Goal: Task Accomplishment & Management: Manage account settings

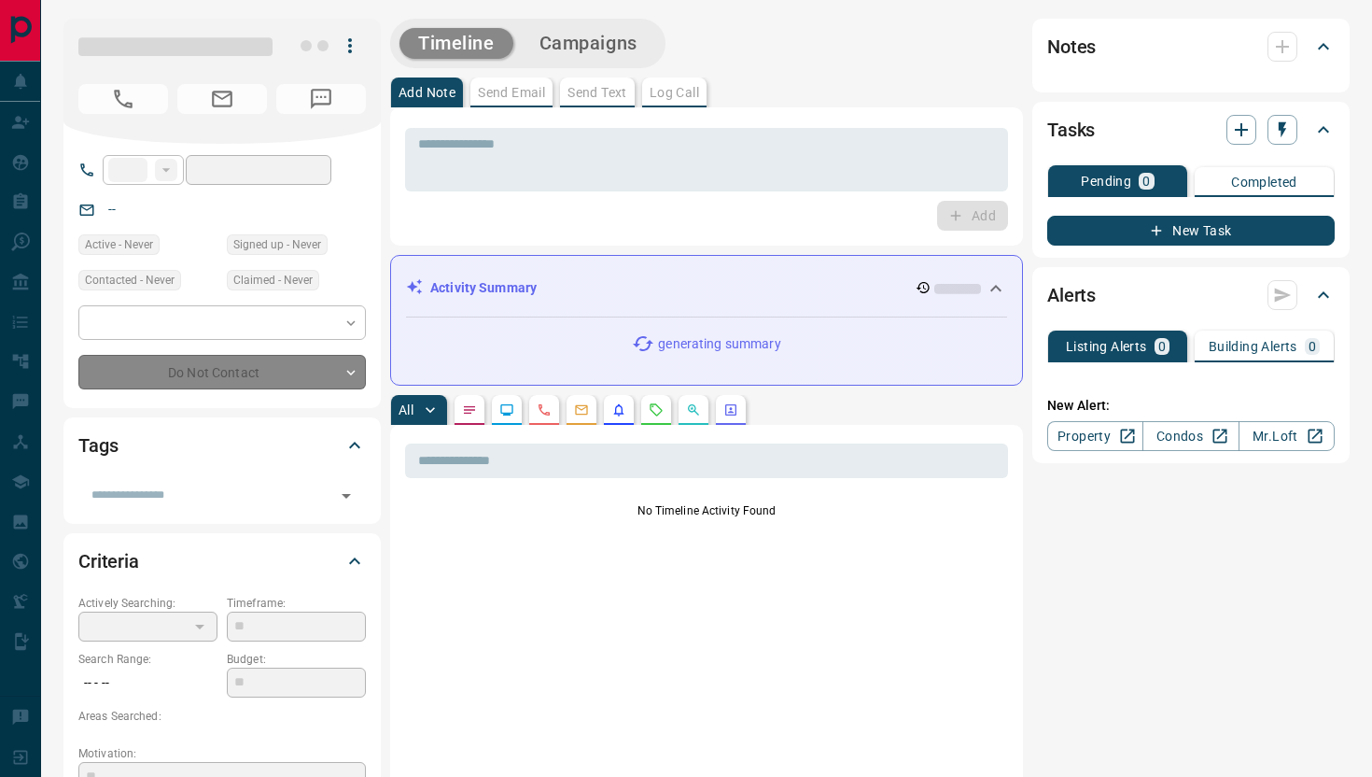
type input "**"
type input "**********"
type input "*"
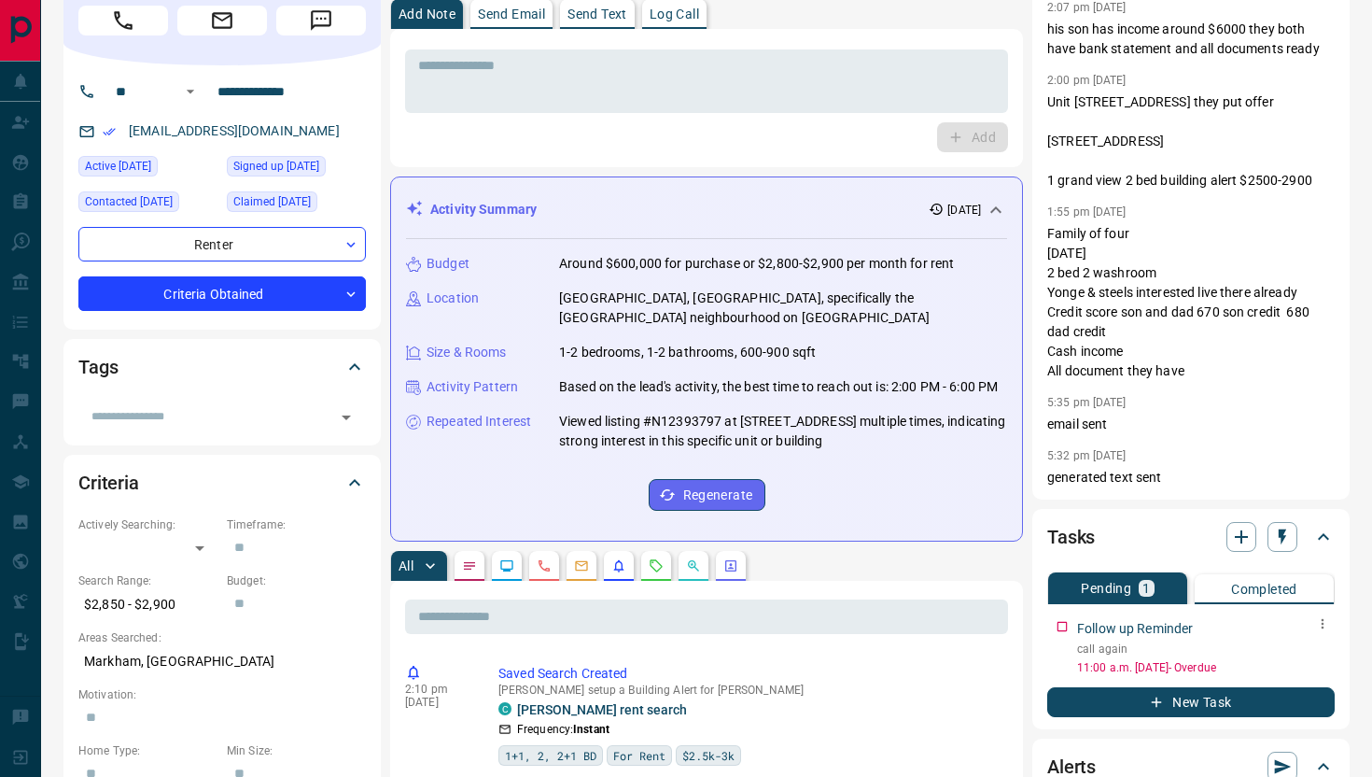
scroll to position [83, 0]
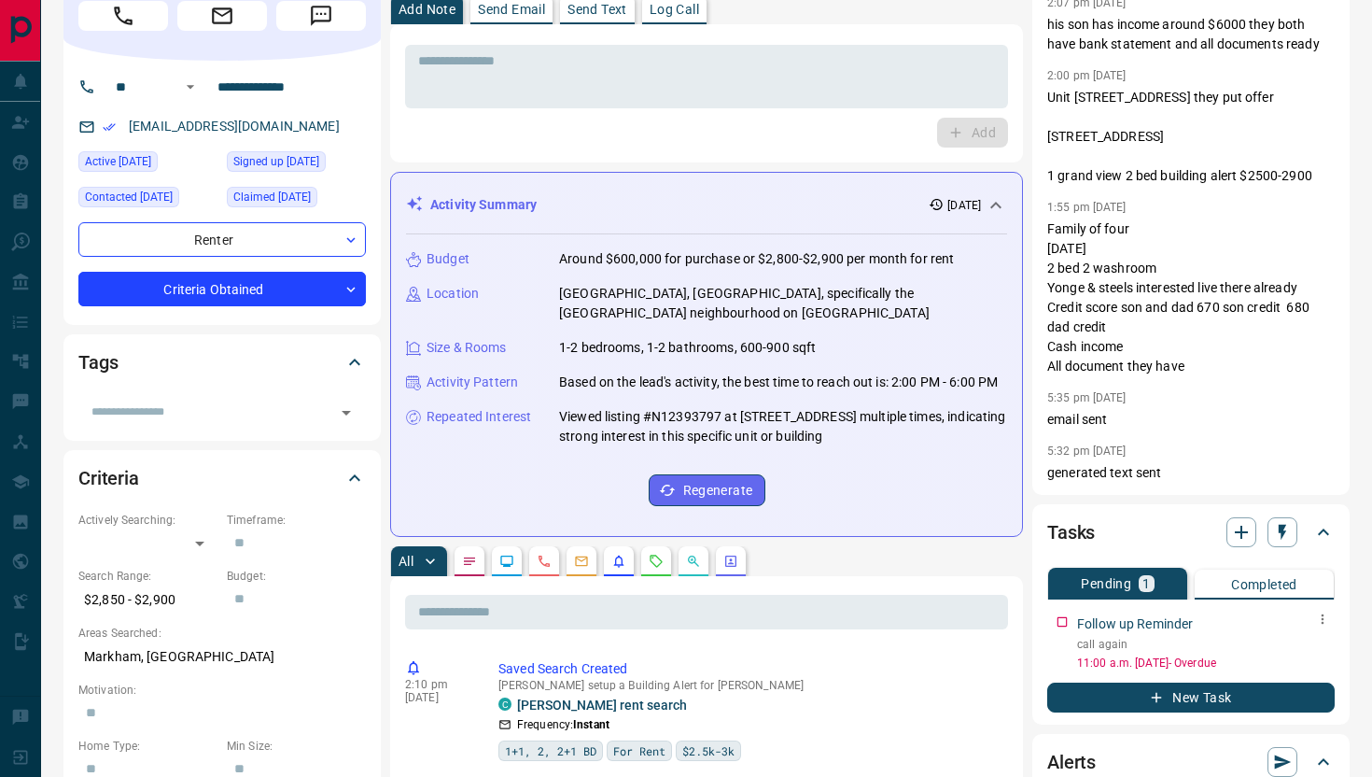
click at [1331, 621] on button "button" at bounding box center [1323, 619] width 24 height 24
click at [1307, 682] on li "Delete" at bounding box center [1293, 682] width 82 height 28
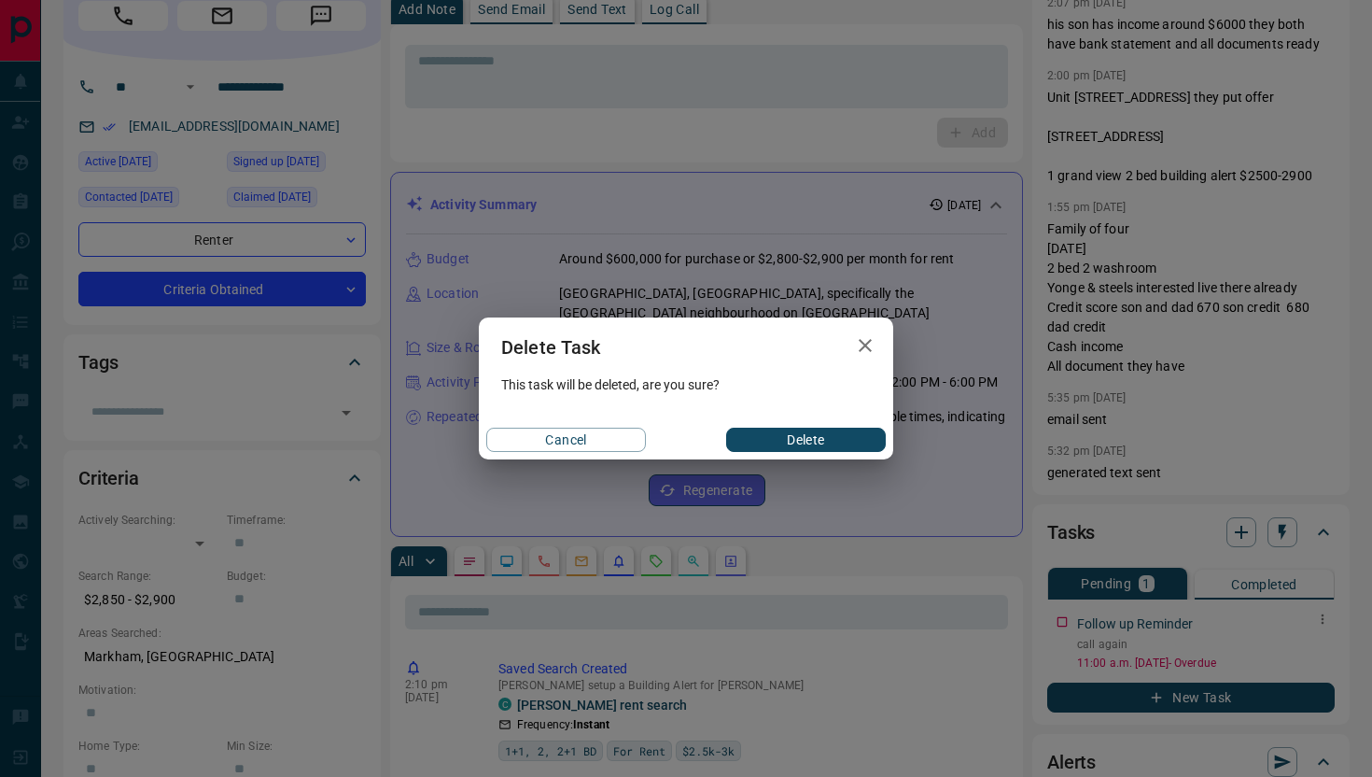
click at [852, 444] on button "Delete" at bounding box center [806, 440] width 160 height 24
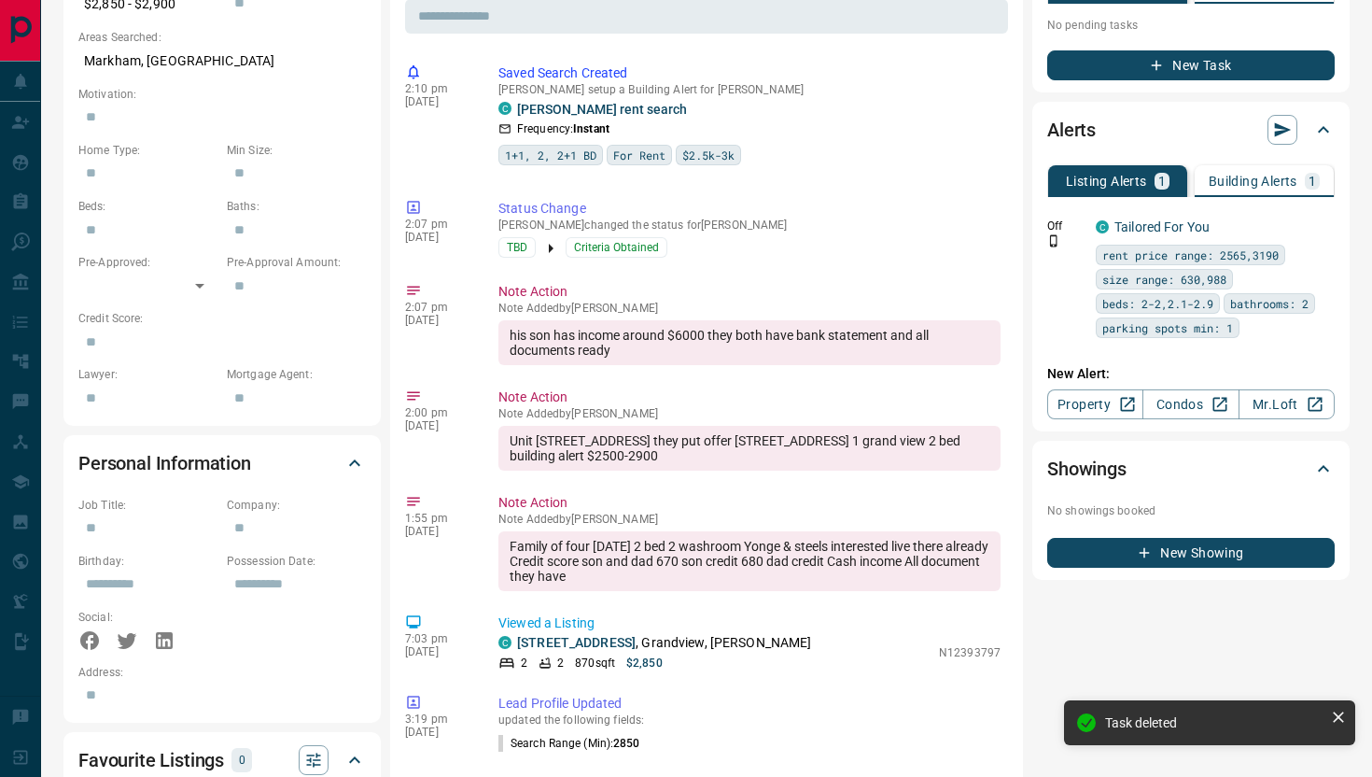
scroll to position [664, 0]
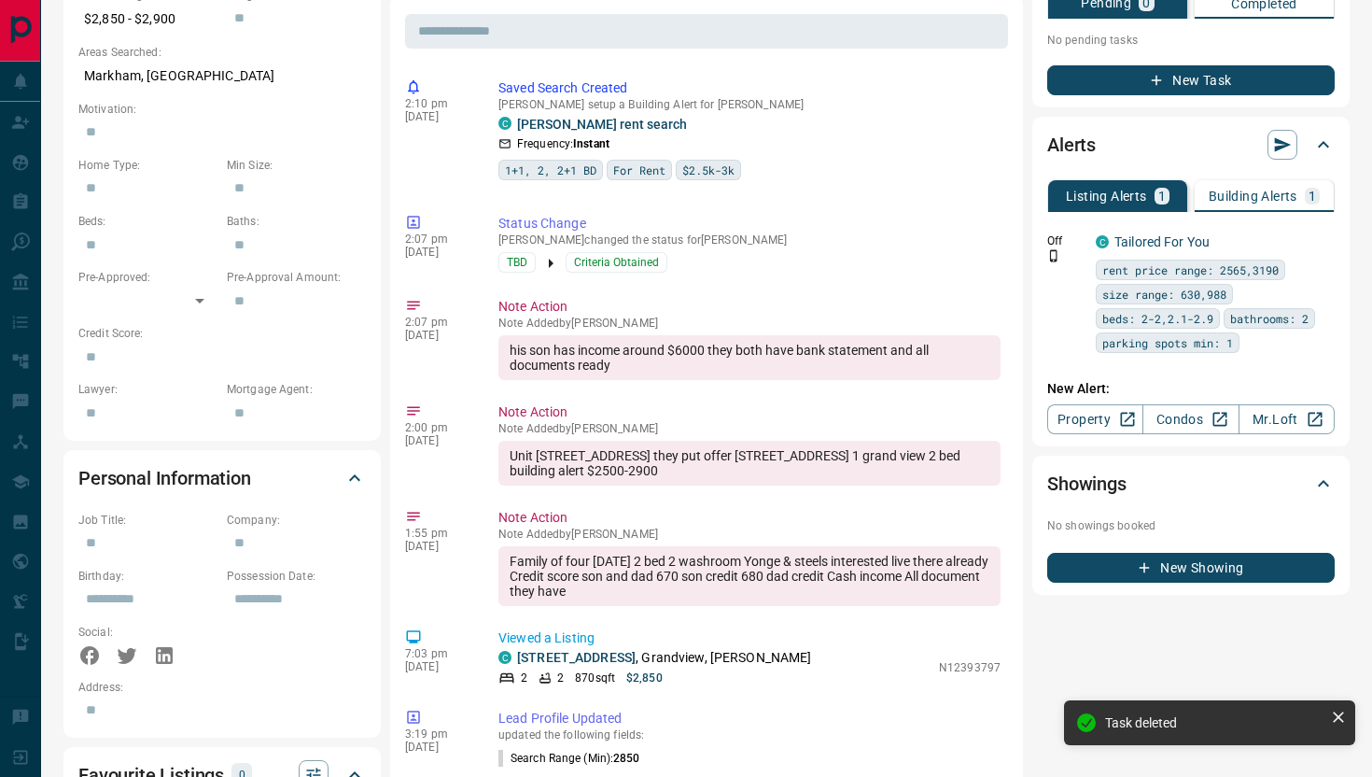
click at [1262, 194] on p "Building Alerts" at bounding box center [1253, 196] width 89 height 13
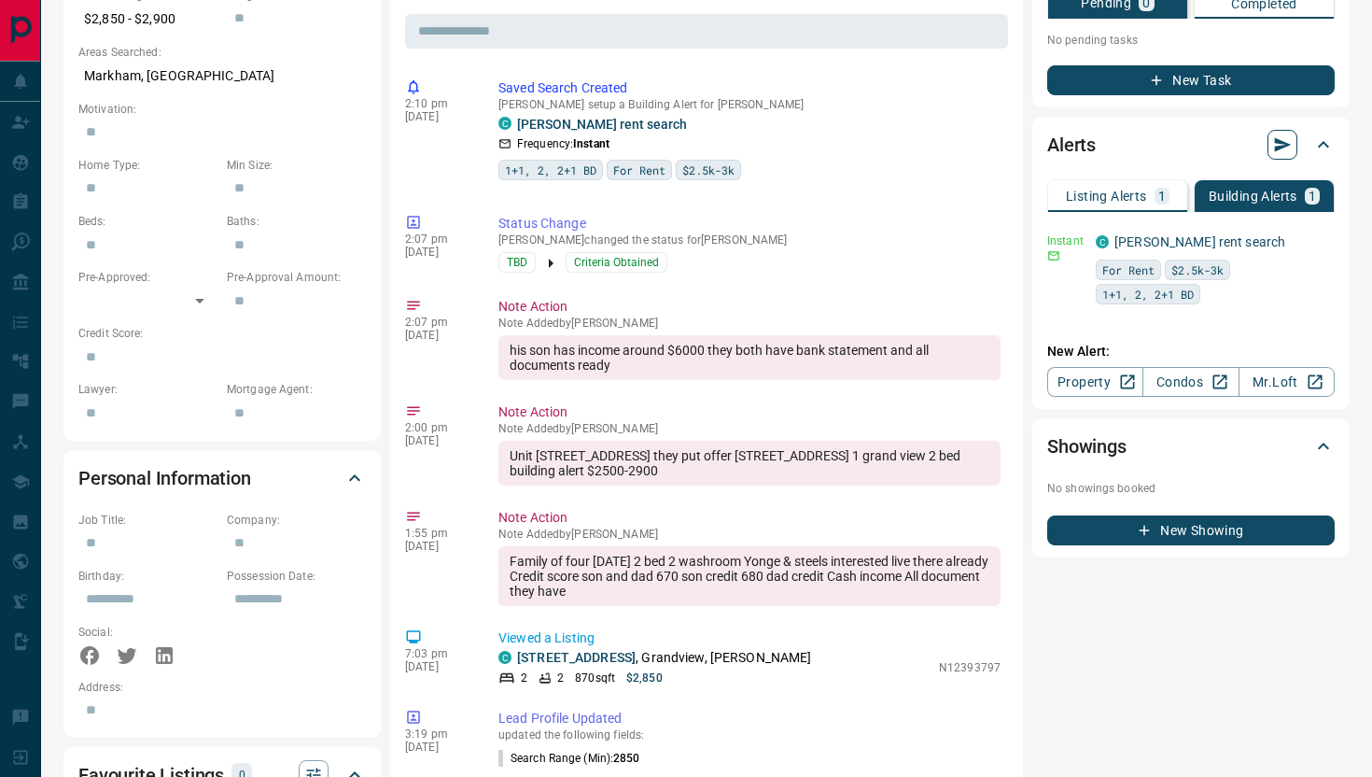
click at [1288, 146] on icon "button" at bounding box center [1283, 144] width 19 height 19
click at [1251, 210] on li "Send all - BUILDING - alerts Now" at bounding box center [1194, 209] width 193 height 28
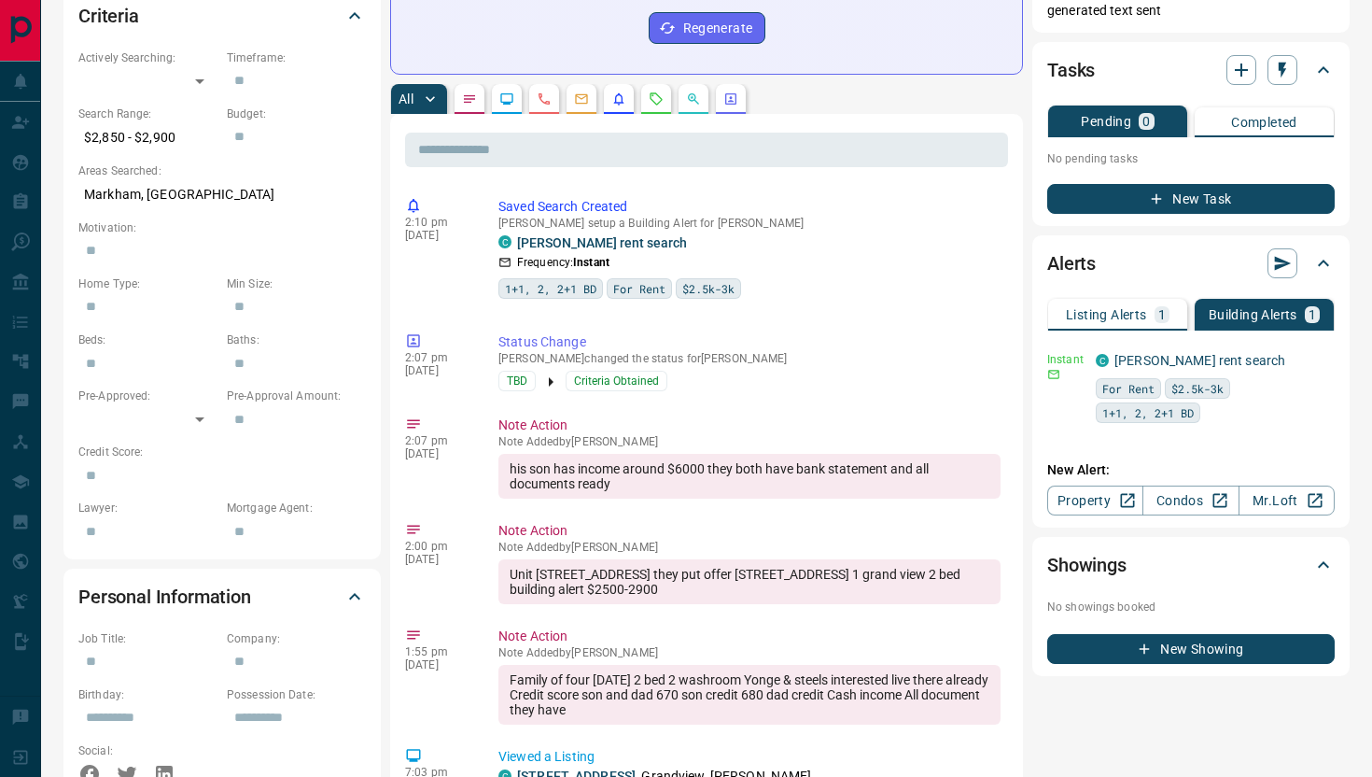
scroll to position [545, 0]
click at [1196, 499] on link "Condos" at bounding box center [1191, 500] width 96 height 30
click at [1187, 499] on link "Condos" at bounding box center [1191, 500] width 96 height 30
